Goal: Entertainment & Leisure: Browse casually

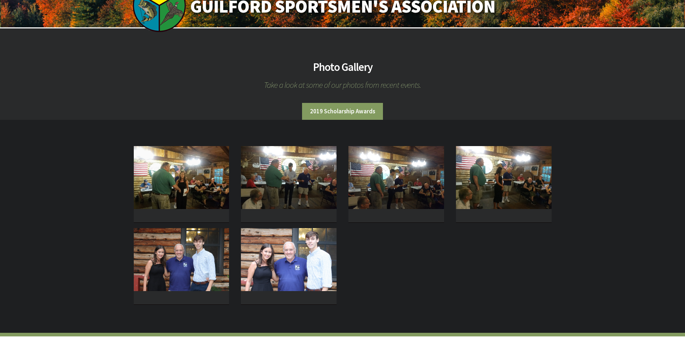
scroll to position [108, 0]
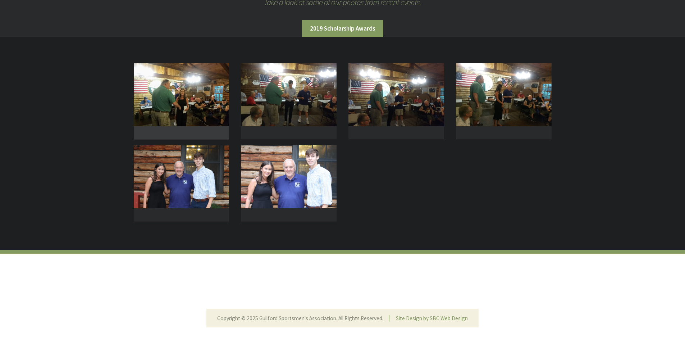
click at [181, 103] on img at bounding box center [182, 94] width 96 height 63
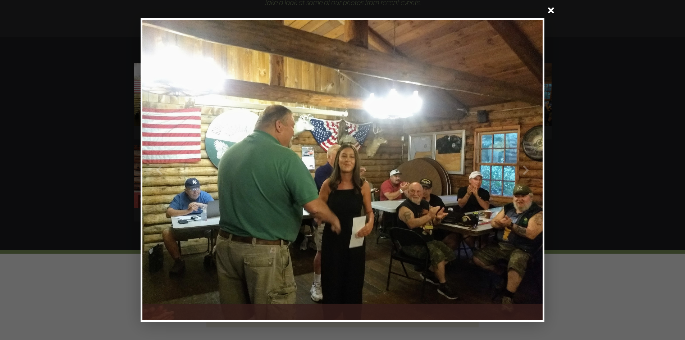
click at [525, 162] on div at bounding box center [443, 170] width 200 height 300
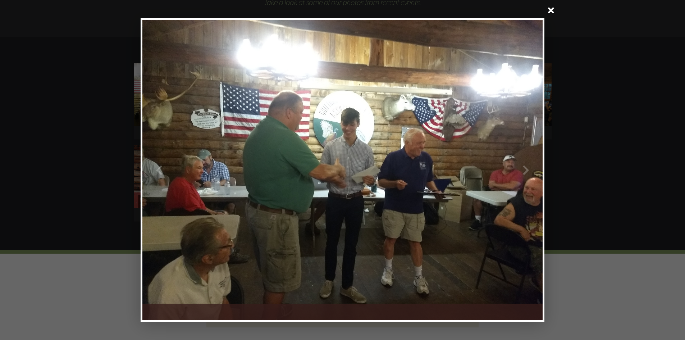
click at [525, 161] on div at bounding box center [443, 170] width 200 height 300
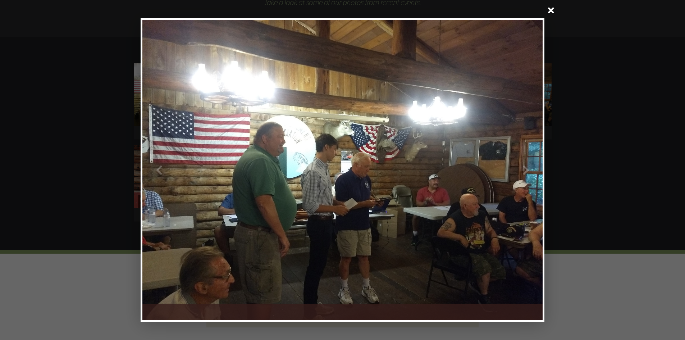
click at [525, 161] on div at bounding box center [443, 170] width 200 height 300
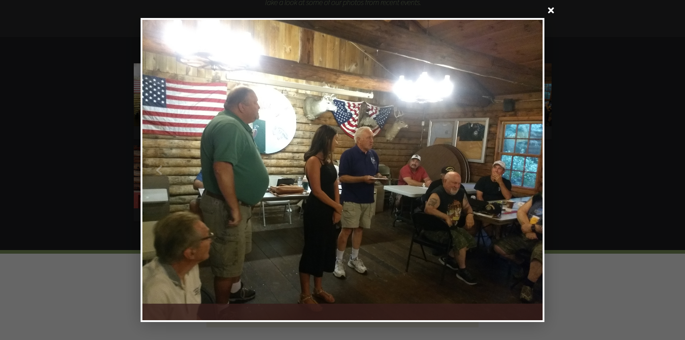
click at [525, 161] on div at bounding box center [443, 170] width 200 height 300
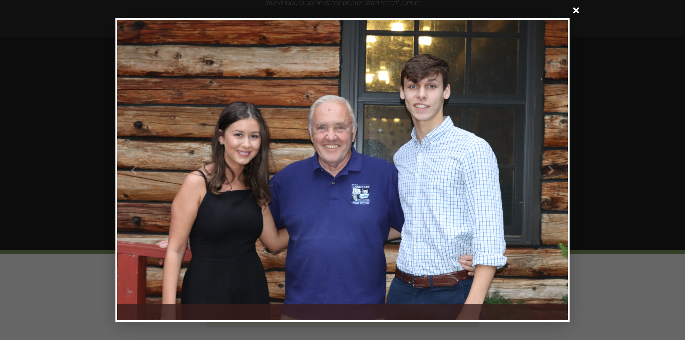
click at [536, 165] on div at bounding box center [455, 170] width 225 height 300
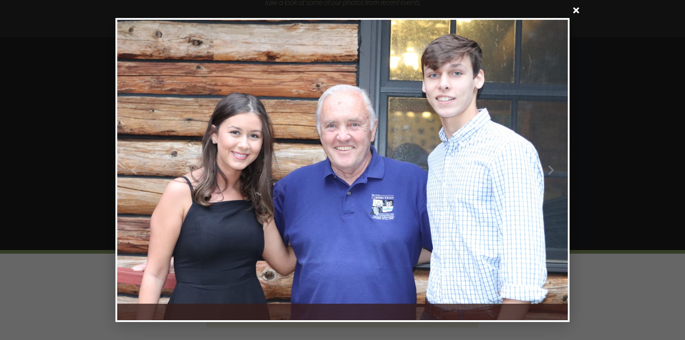
click at [536, 165] on div at bounding box center [455, 170] width 225 height 300
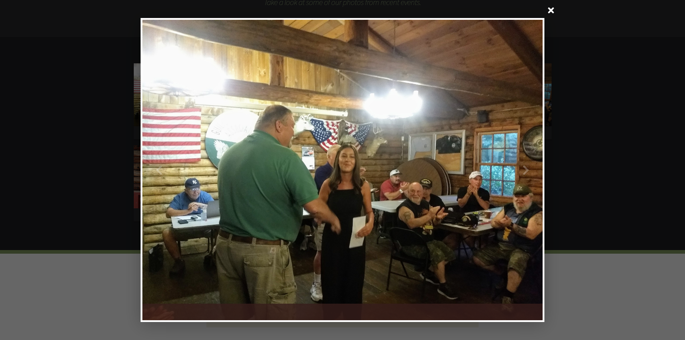
click at [536, 165] on div at bounding box center [443, 170] width 200 height 300
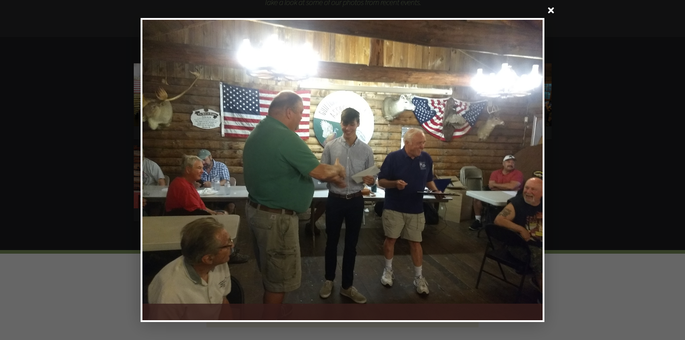
click at [619, 305] on div at bounding box center [342, 170] width 685 height 340
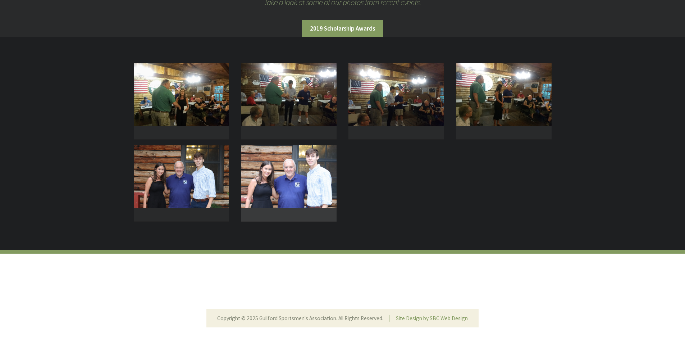
scroll to position [0, 0]
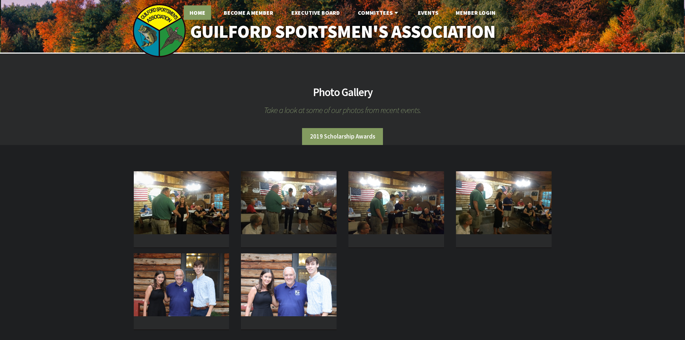
click at [205, 10] on link "Home" at bounding box center [197, 12] width 27 height 14
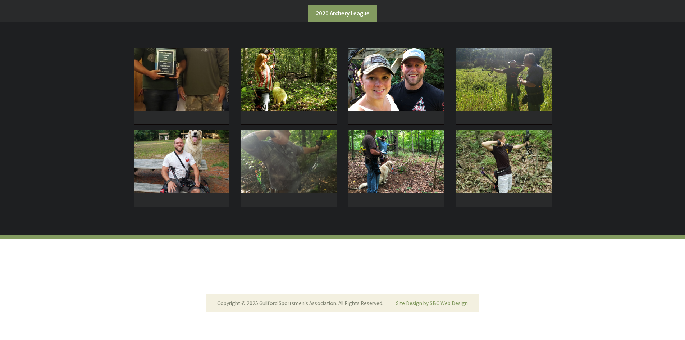
scroll to position [128, 0]
click at [271, 81] on img at bounding box center [289, 79] width 96 height 63
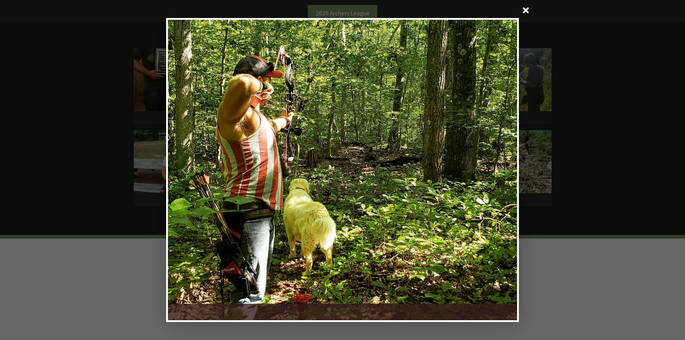
click at [505, 158] on div at bounding box center [430, 170] width 175 height 300
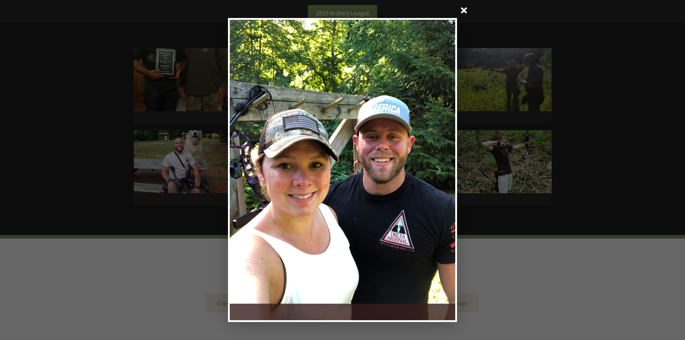
click at [448, 159] on div at bounding box center [399, 170] width 113 height 300
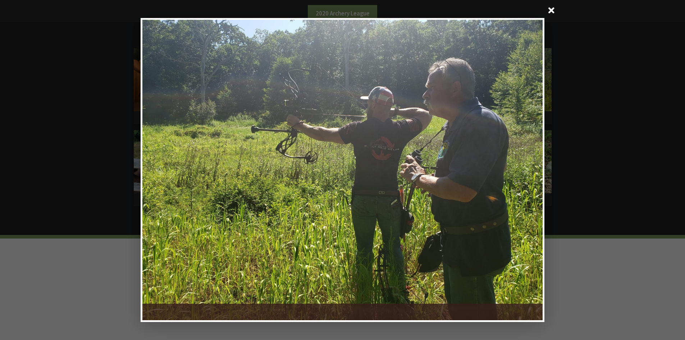
click at [506, 159] on div at bounding box center [443, 170] width 200 height 300
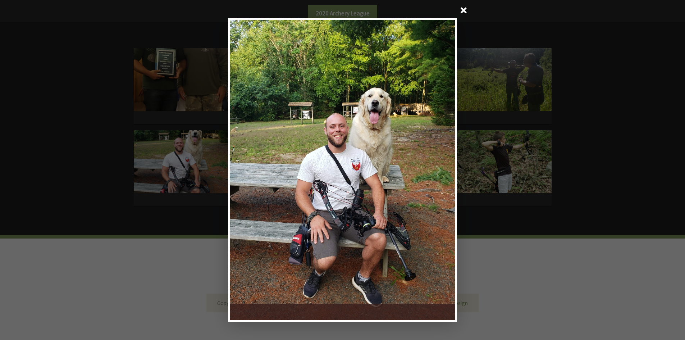
click at [436, 166] on div at bounding box center [399, 170] width 113 height 300
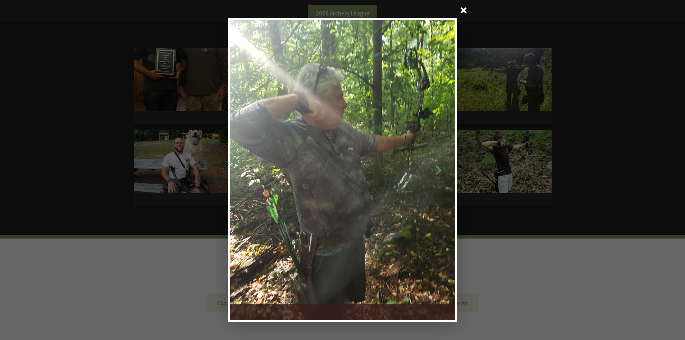
click at [436, 166] on div at bounding box center [399, 170] width 113 height 300
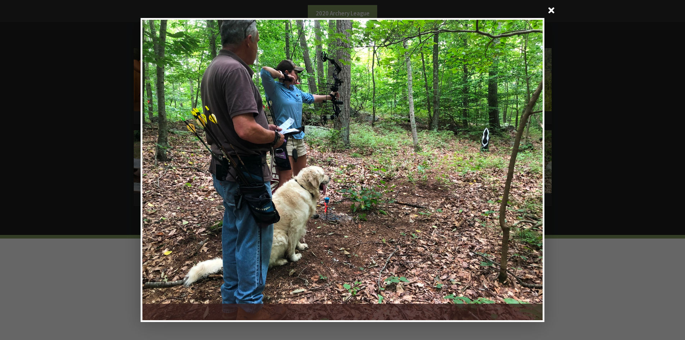
click at [489, 165] on div at bounding box center [443, 170] width 200 height 300
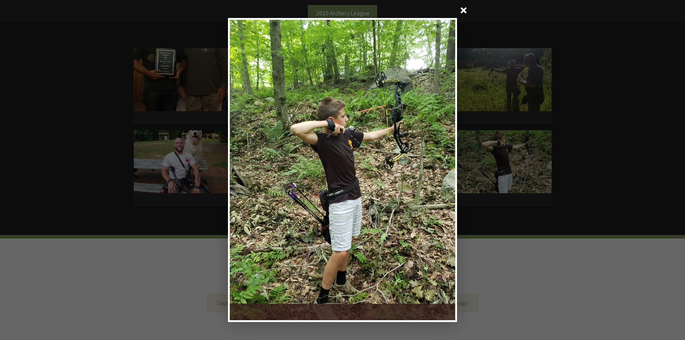
click at [432, 166] on div at bounding box center [399, 170] width 113 height 300
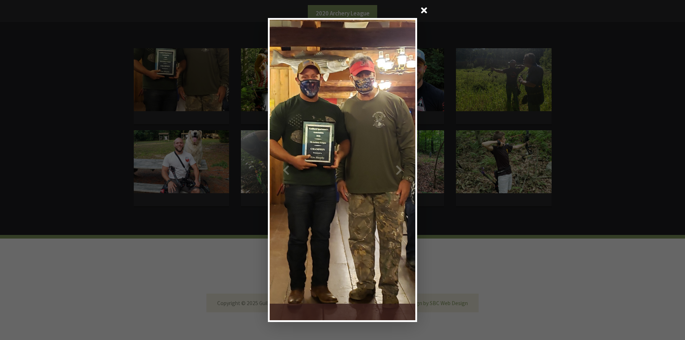
click at [399, 166] on div at bounding box center [379, 170] width 73 height 300
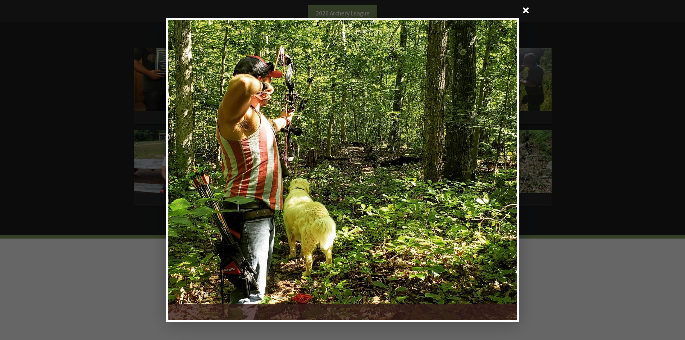
click at [550, 225] on div at bounding box center [342, 170] width 685 height 340
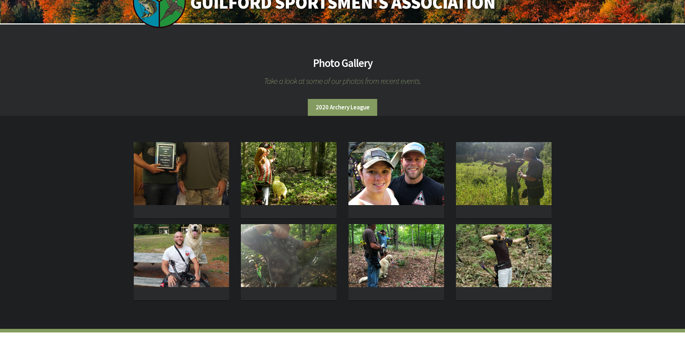
scroll to position [0, 0]
